Goal: Find specific page/section: Find specific page/section

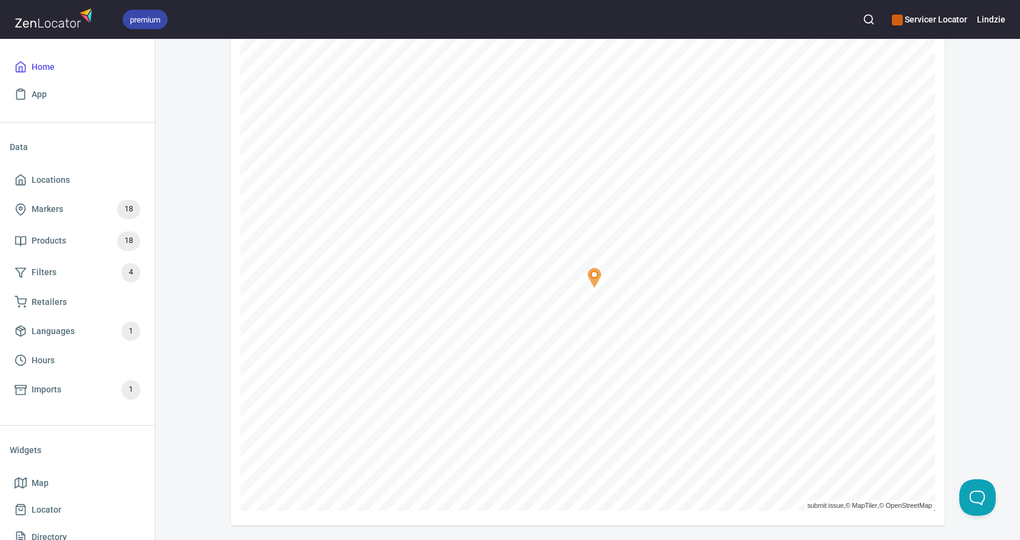
scroll to position [272, 0]
click at [610, 20] on div "premium Servicer Locator Lindzie" at bounding box center [510, 19] width 1020 height 39
click at [875, 16] on icon "button" at bounding box center [869, 19] width 12 height 12
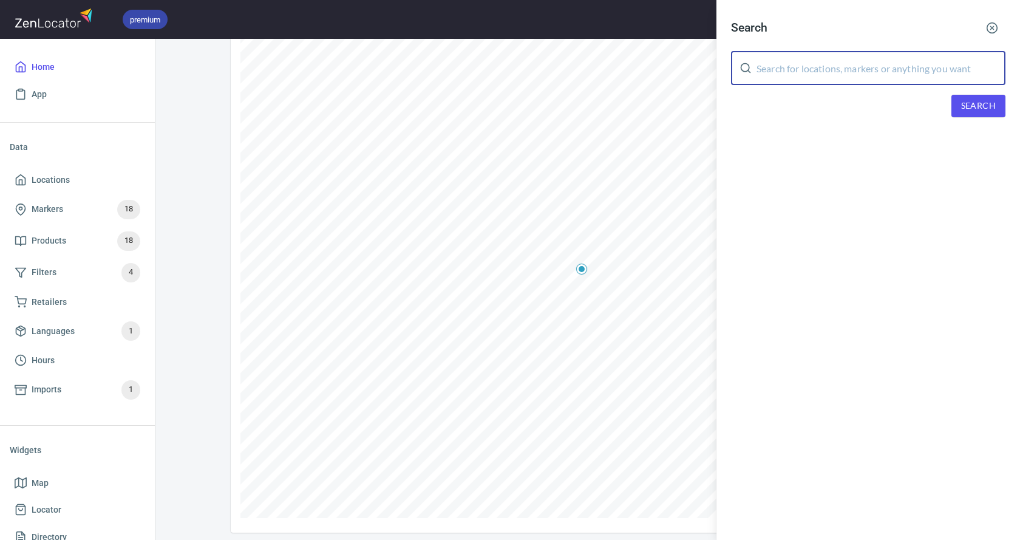
click at [814, 71] on input "text" at bounding box center [881, 68] width 249 height 34
type input "[PERSON_NAME]"
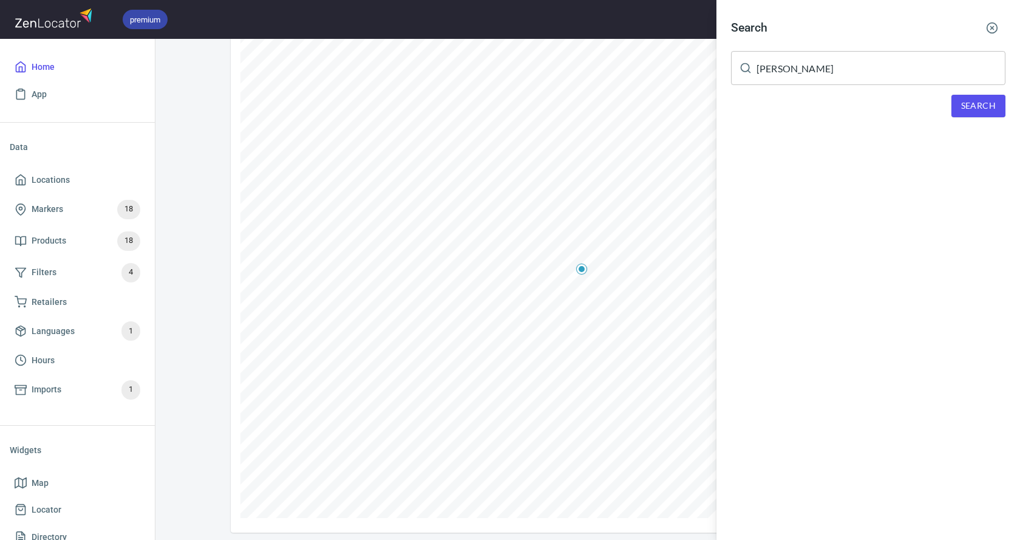
click at [977, 109] on span "Search" at bounding box center [978, 105] width 35 height 15
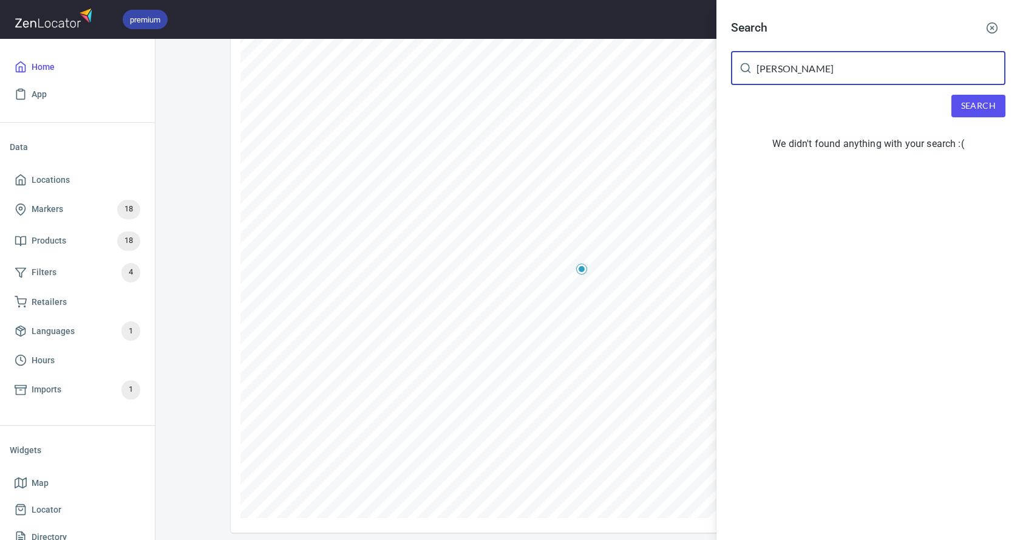
click at [878, 67] on input "[PERSON_NAME]" at bounding box center [881, 68] width 249 height 34
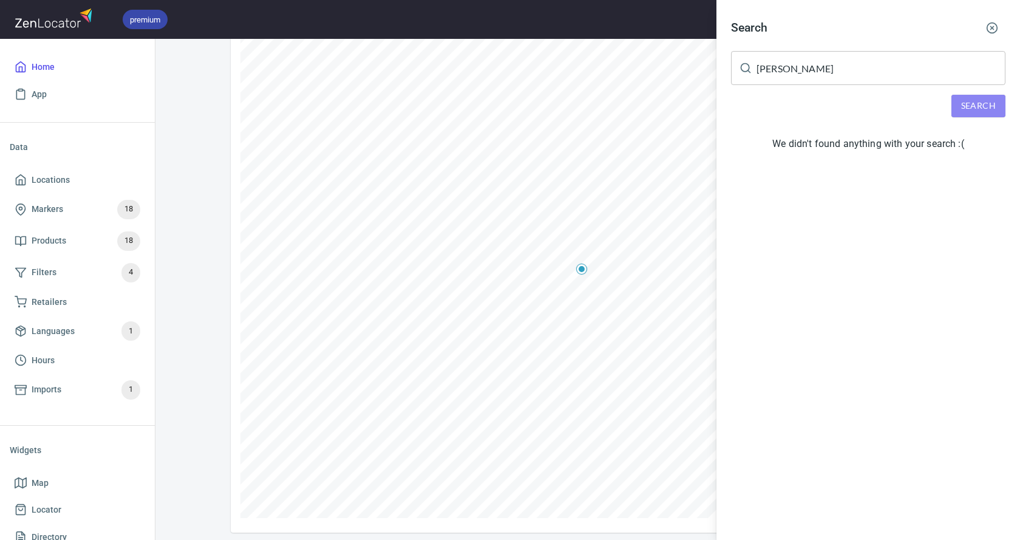
click at [973, 103] on span "Search" at bounding box center [978, 105] width 35 height 15
click at [993, 25] on icon "button" at bounding box center [992, 28] width 12 height 12
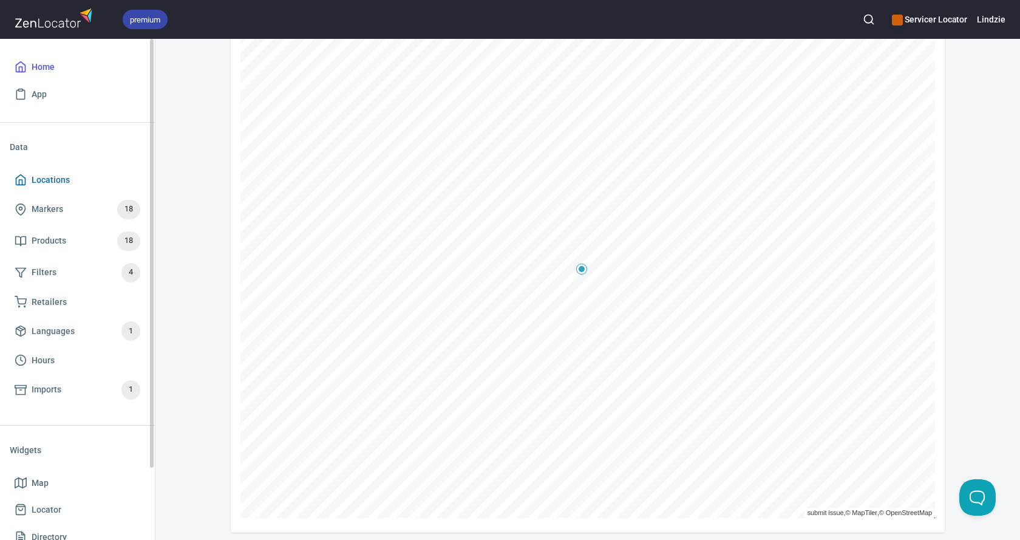
click at [66, 182] on span "Locations" at bounding box center [51, 179] width 38 height 15
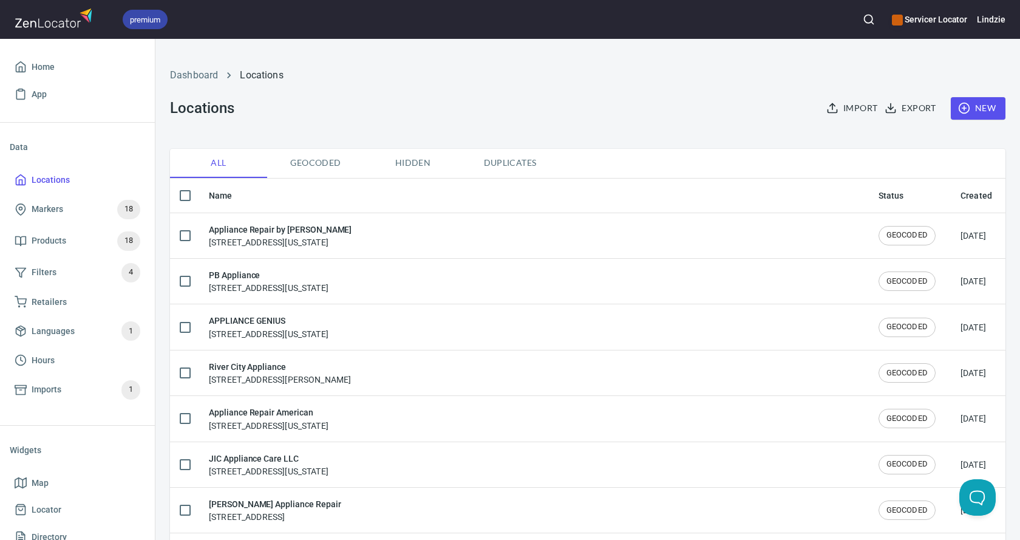
checkbox input "false"
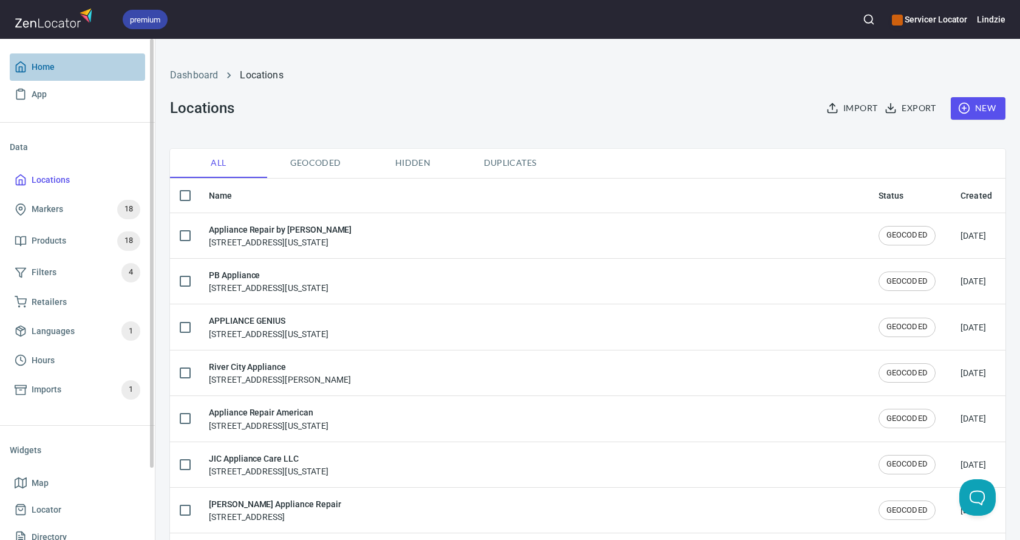
click at [59, 69] on span "Home" at bounding box center [78, 67] width 126 height 15
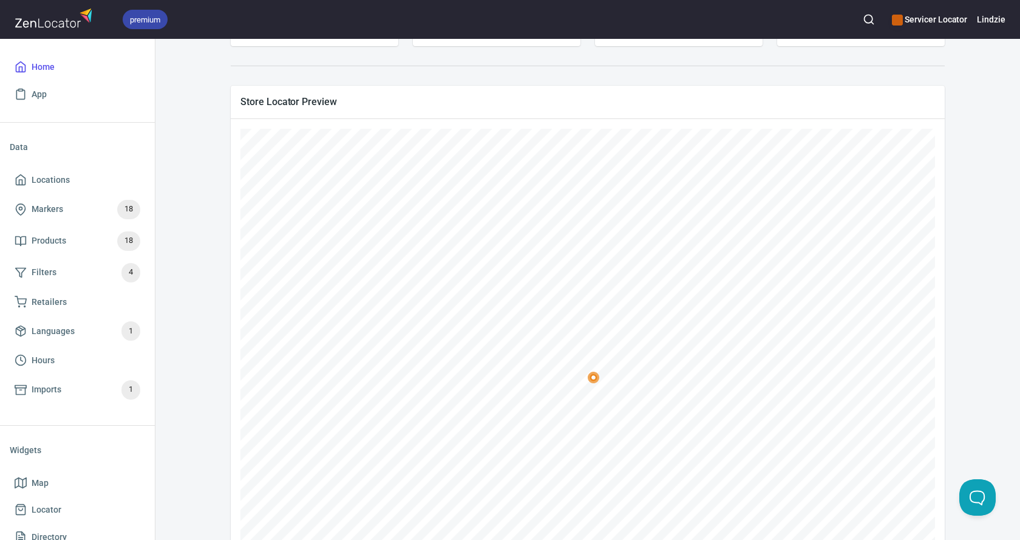
scroll to position [182, 0]
